Goal: Find specific page/section: Find specific page/section

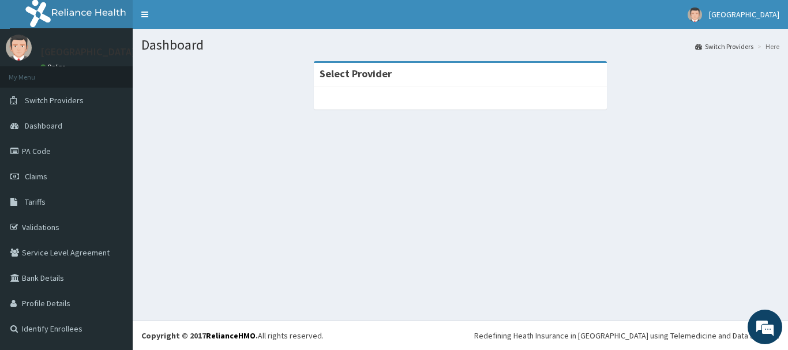
click at [450, 63] on div "Select Provider" at bounding box center [460, 75] width 293 height 24
click at [446, 182] on section "Select Provider" at bounding box center [461, 125] width 656 height 144
click at [43, 225] on link "Validations" at bounding box center [66, 227] width 133 height 25
click at [347, 93] on div at bounding box center [460, 98] width 293 height 23
click at [59, 178] on link "Claims" at bounding box center [66, 176] width 133 height 25
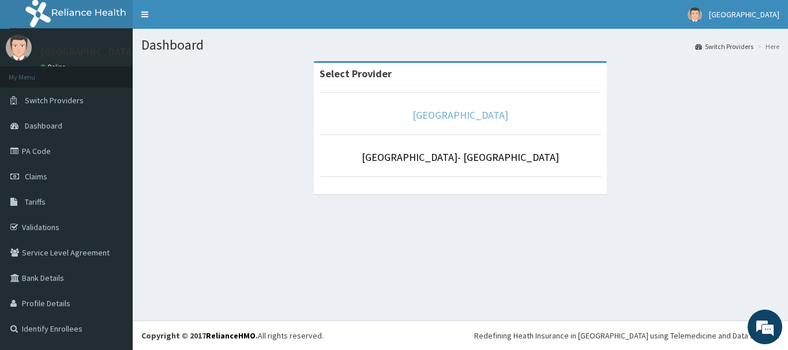
click at [436, 111] on link "Goodness Medical Centre" at bounding box center [461, 115] width 96 height 13
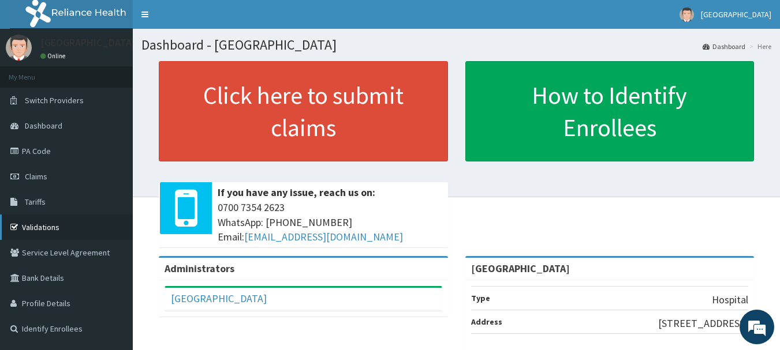
click at [64, 222] on link "Validations" at bounding box center [66, 227] width 133 height 25
click at [54, 227] on link "Validations" at bounding box center [66, 227] width 133 height 25
click at [49, 225] on link "Validations" at bounding box center [66, 227] width 133 height 25
click at [83, 225] on link "Validations" at bounding box center [66, 227] width 133 height 25
